Goal: Task Accomplishment & Management: Use online tool/utility

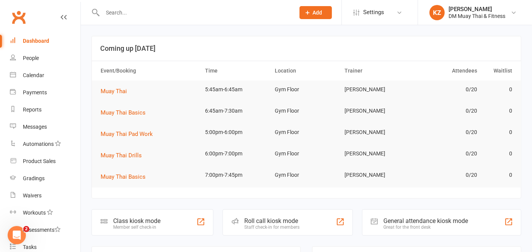
click at [127, 85] on td "Muay Thai" at bounding box center [149, 90] width 105 height 21
click at [123, 90] on span "Muay Thai" at bounding box center [114, 91] width 26 height 7
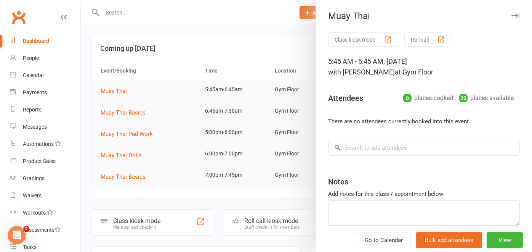
click at [418, 40] on button "Roll call" at bounding box center [427, 39] width 47 height 14
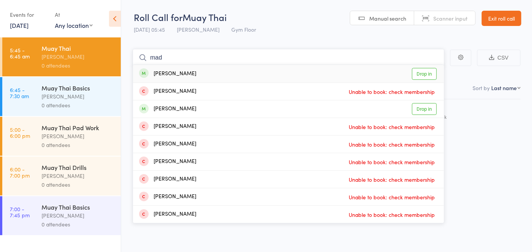
type input "mad"
click at [431, 69] on link "Drop in" at bounding box center [424, 74] width 25 height 12
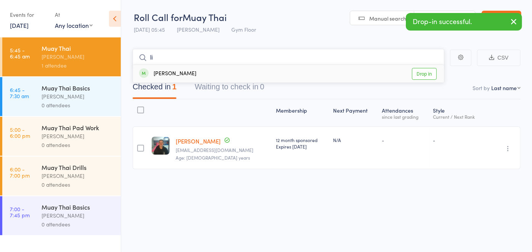
type input "li"
click at [426, 76] on link "Drop in" at bounding box center [424, 74] width 25 height 12
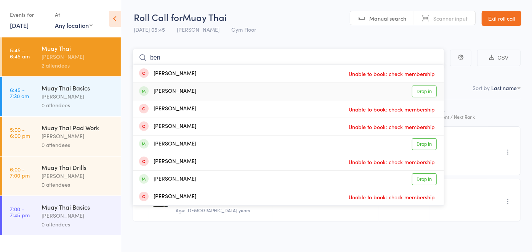
type input "ben"
click at [420, 91] on link "Drop in" at bounding box center [424, 91] width 25 height 12
